Goal: Information Seeking & Learning: Learn about a topic

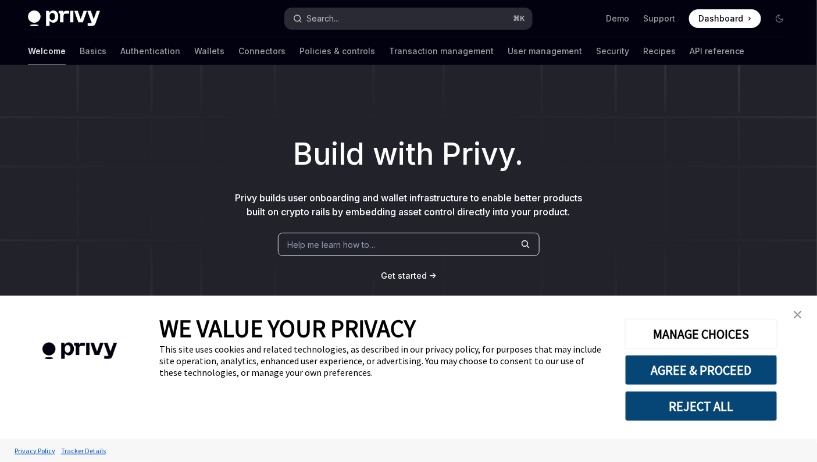
click at [455, 19] on button "Search... ⌘ K" at bounding box center [409, 18] width 248 height 21
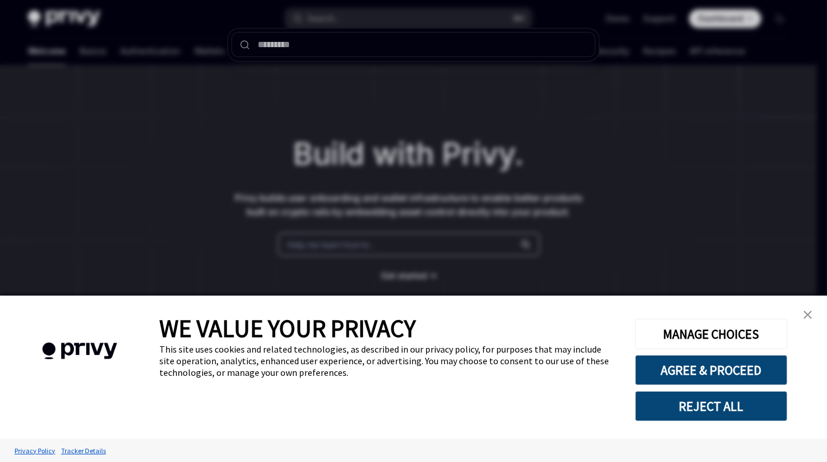
click at [594, 21] on div at bounding box center [413, 231] width 827 height 462
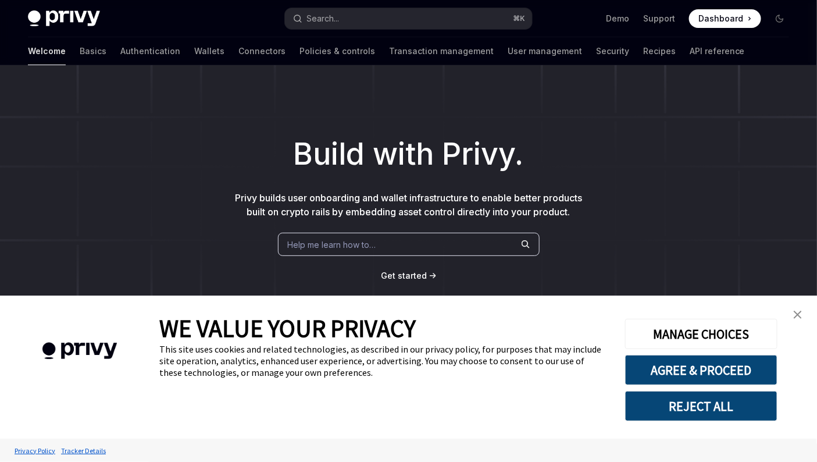
click at [351, 31] on div "Privy Docs home page Search... ⌘ K Demo Support Dashboard Dashboard Search..." at bounding box center [408, 18] width 761 height 37
click at [351, 27] on button "Search... ⌘ K" at bounding box center [409, 18] width 248 height 21
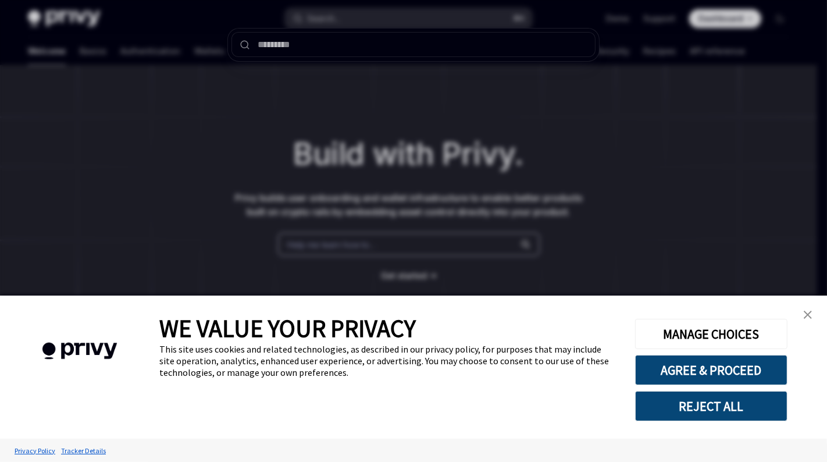
click at [351, 27] on div at bounding box center [413, 231] width 827 height 462
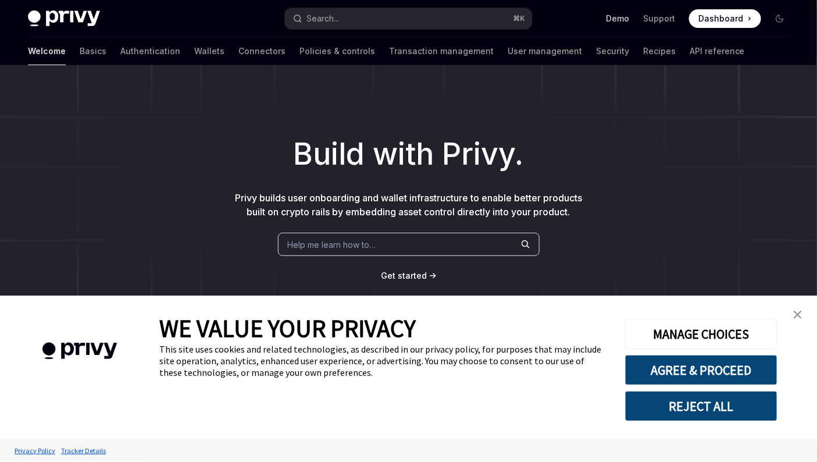
click at [622, 18] on link "Demo" at bounding box center [617, 19] width 23 height 12
click at [417, 20] on button "Search... ⌘ K" at bounding box center [409, 18] width 248 height 21
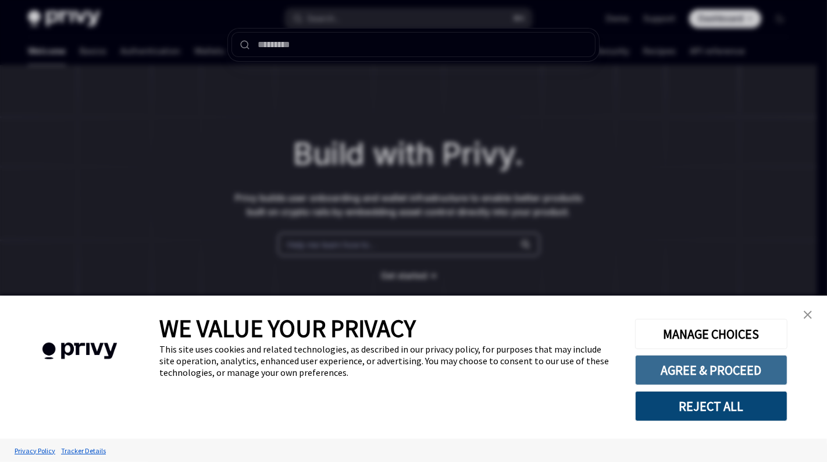
click at [730, 378] on button "AGREE & PROCEED" at bounding box center [711, 370] width 152 height 30
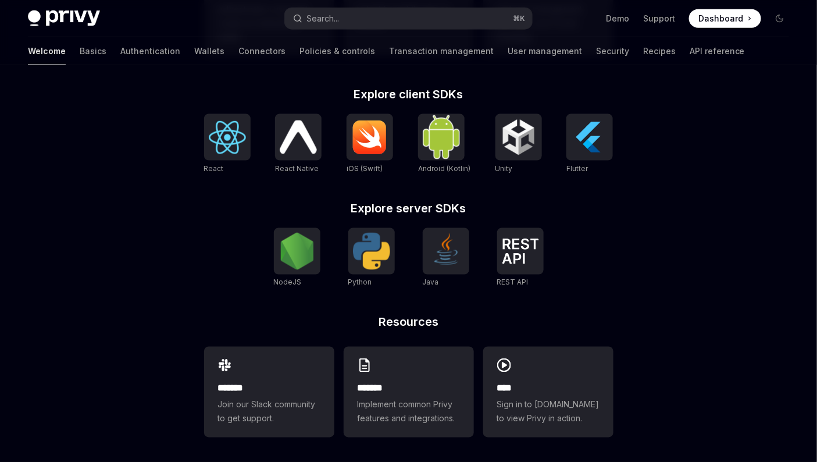
scroll to position [462, 0]
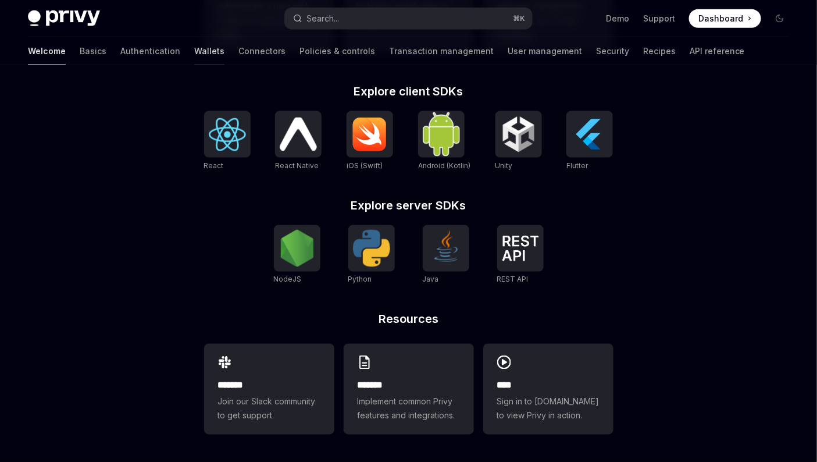
click at [194, 49] on link "Wallets" at bounding box center [209, 51] width 30 height 28
type textarea "*"
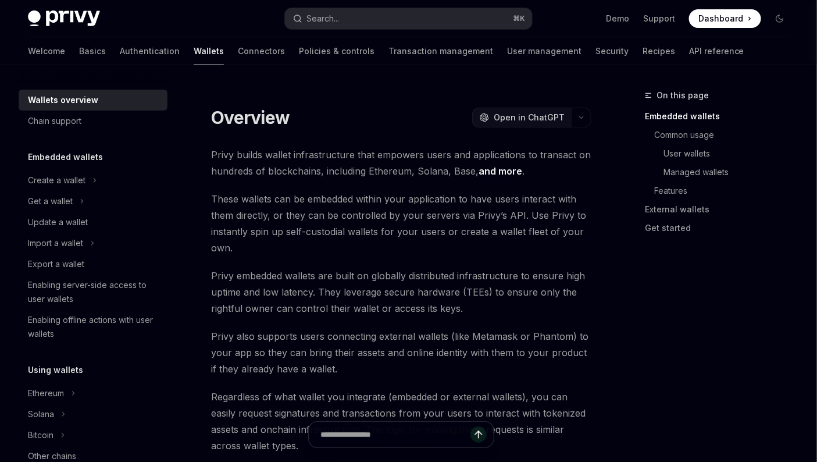
click at [558, 120] on span "Open in ChatGPT" at bounding box center [529, 118] width 71 height 12
